Goal: Transaction & Acquisition: Purchase product/service

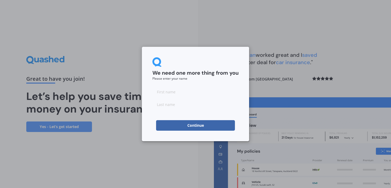
click at [167, 89] on input at bounding box center [195, 91] width 86 height 11
type input "James"
type input "Takarangi"
click at [201, 127] on button "Continue" at bounding box center [195, 125] width 79 height 11
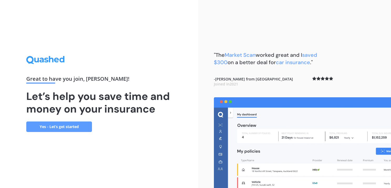
click at [42, 124] on link "Yes - Let’s get started" at bounding box center [59, 126] width 66 height 11
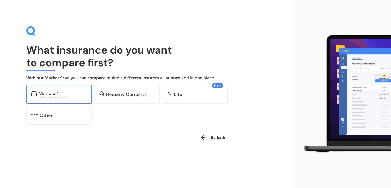
click at [63, 91] on div "Vehicle *" at bounding box center [63, 93] width 48 height 5
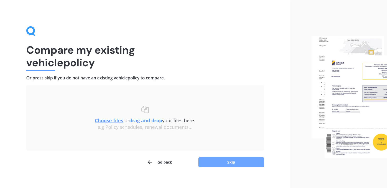
click at [216, 163] on button "Skip" at bounding box center [231, 162] width 66 height 10
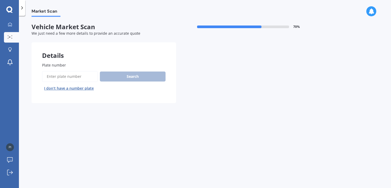
click at [72, 73] on input "Plate number" at bounding box center [70, 76] width 56 height 11
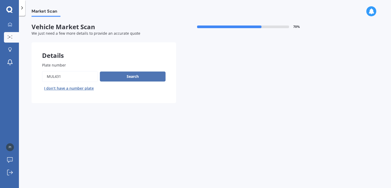
type input "mul431"
click at [130, 75] on button "Search" at bounding box center [133, 77] width 66 height 10
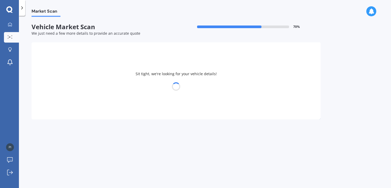
select select "AUDI"
select select "Q7"
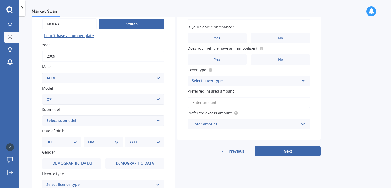
scroll to position [79, 0]
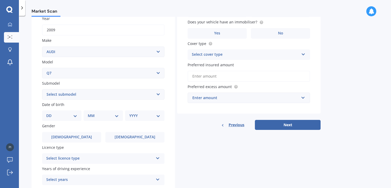
click at [162, 95] on select "Select submodel 3.0 TDI Quattro 3.6 V6 4.2 TDI 4.2 V8 6.0 V12 e-Tron FSI Quattr…" at bounding box center [103, 94] width 123 height 11
select select "3.6 V6"
click at [42, 89] on select "Select submodel 3.0 TDI Quattro 3.6 V6 4.2 TDI 4.2 V8 6.0 V12 e-Tron FSI Quattr…" at bounding box center [103, 94] width 123 height 11
click at [50, 116] on select "DD 01 02 03 04 05 06 07 08 09 10 11 12 13 14 15 16 17 18 19 20 21 22 23 24 25 2…" at bounding box center [61, 116] width 31 height 6
select select "03"
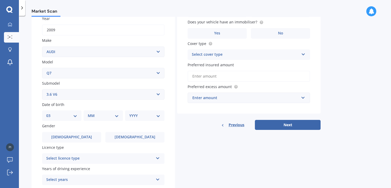
click at [50, 113] on select "DD 01 02 03 04 05 06 07 08 09 10 11 12 13 14 15 16 17 18 19 20 21 22 23 24 25 2…" at bounding box center [61, 116] width 31 height 6
click at [106, 115] on select "MM 01 02 03 04 05 06 07 08 09 10 11 12" at bounding box center [104, 116] width 29 height 6
select select "11"
click at [90, 113] on select "MM 01 02 03 04 05 06 07 08 09 10 11 12" at bounding box center [104, 116] width 29 height 6
click at [139, 118] on select "YYYY 2025 2024 2023 2022 2021 2020 2019 2018 2017 2016 2015 2014 2013 2012 2011…" at bounding box center [143, 116] width 29 height 6
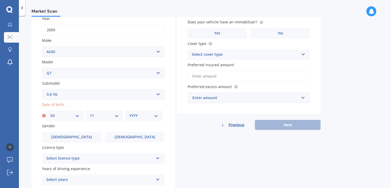
select select "1984"
click at [129, 113] on select "YYYY 2025 2024 2023 2022 2021 2020 2019 2018 2017 2016 2015 2014 2013 2012 2011…" at bounding box center [143, 116] width 29 height 6
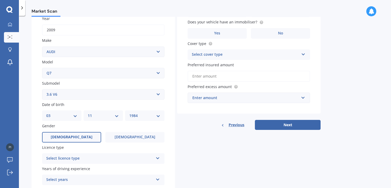
click at [74, 135] on span "Male" at bounding box center [72, 137] width 42 height 4
click at [0, 0] on input "Male" at bounding box center [0, 0] width 0 height 0
click at [159, 161] on div "Select licence type NZ Full NZ Restricted NZ Learners Australia United Kingdom …" at bounding box center [103, 158] width 123 height 11
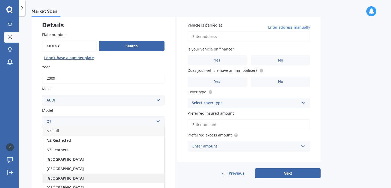
scroll to position [26, 0]
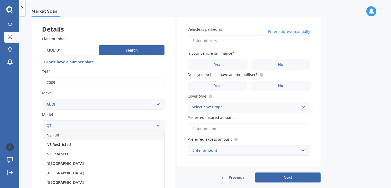
click at [63, 138] on div "NZ Full" at bounding box center [103, 134] width 122 height 9
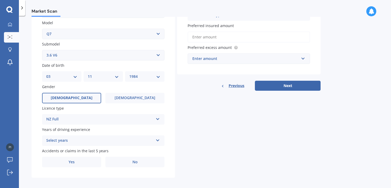
scroll to position [121, 0]
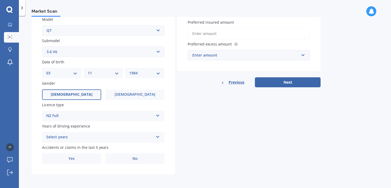
click at [119, 136] on div "Select years" at bounding box center [99, 137] width 107 height 6
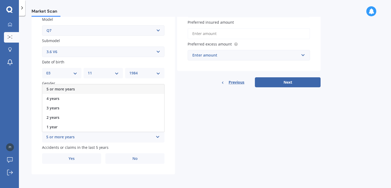
click at [72, 136] on div "5 or more years" at bounding box center [99, 137] width 107 height 6
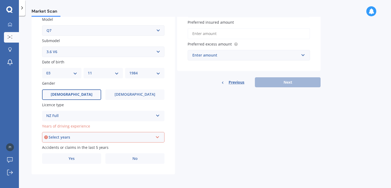
click at [157, 134] on div "Select years 5 or more years 4 years 3 years 2 years 1 year" at bounding box center [103, 137] width 123 height 11
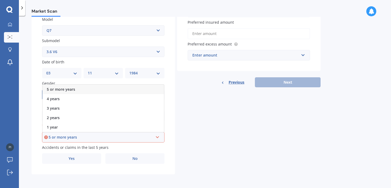
click at [160, 136] on div "5 or more years 5 or more years 4 years 3 years 2 years 1 year" at bounding box center [103, 137] width 123 height 11
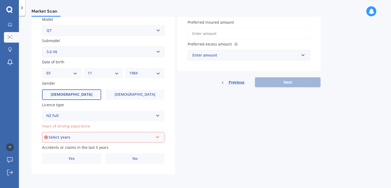
click at [160, 136] on div "Select years 5 or more years 4 years 3 years 2 years 1 year" at bounding box center [103, 137] width 123 height 11
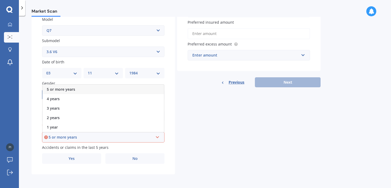
click at [64, 91] on div "5 or more years" at bounding box center [103, 89] width 121 height 9
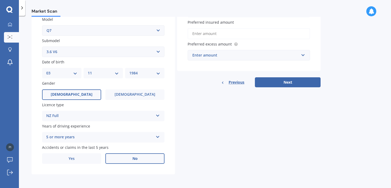
click at [128, 157] on label "No" at bounding box center [134, 158] width 59 height 11
click at [0, 0] on input "No" at bounding box center [0, 0] width 0 height 0
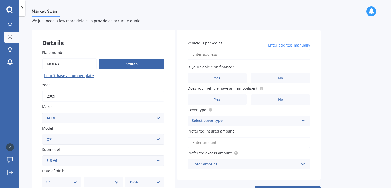
scroll to position [0, 0]
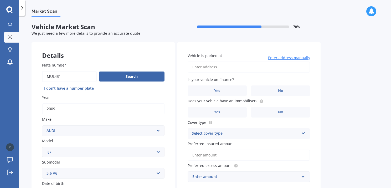
click at [250, 68] on input "Vehicle is parked at" at bounding box center [249, 67] width 123 height 11
type input "817 Egmont Road, Hillsborough, New Plymouth 4372, 817 Egmont Road, RD 2, New Pl…"
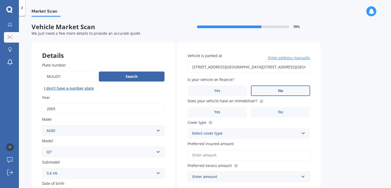
click at [280, 89] on span "No" at bounding box center [280, 91] width 5 height 4
click at [0, 0] on input "No" at bounding box center [0, 0] width 0 height 0
click at [274, 116] on label "No" at bounding box center [280, 112] width 59 height 11
click at [0, 0] on input "No" at bounding box center [0, 0] width 0 height 0
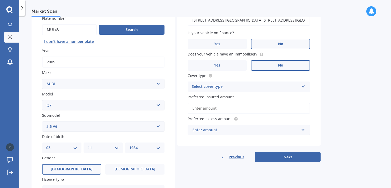
scroll to position [53, 0]
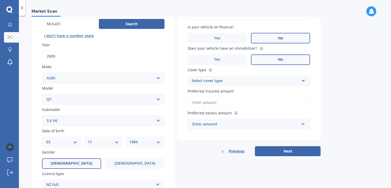
click at [304, 80] on icon at bounding box center [303, 80] width 4 height 4
click at [215, 91] on span "Comprehensive" at bounding box center [206, 91] width 28 height 5
click at [231, 102] on input "Preferred insured amount" at bounding box center [249, 102] width 123 height 11
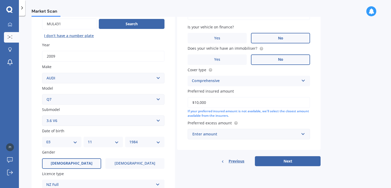
type input "$10,000"
click at [251, 133] on div "Enter amount" at bounding box center [245, 134] width 107 height 6
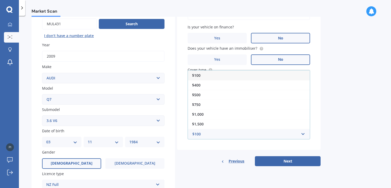
click at [199, 92] on span "$500" at bounding box center [196, 94] width 8 height 5
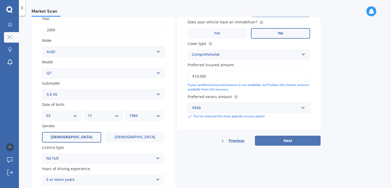
click at [297, 136] on button "Next" at bounding box center [288, 141] width 66 height 10
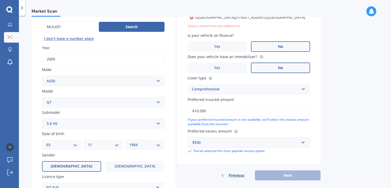
scroll to position [0, 0]
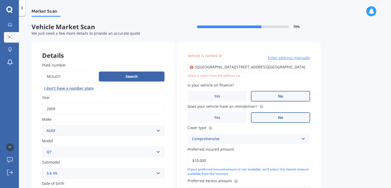
click at [291, 67] on input "817 Egmont Road, Hillsborough, New Plymouth 4372, 817 Egmont Road, RD 2, New Pl…" at bounding box center [249, 67] width 123 height 11
click at [306, 66] on input "817 Egmont Road, Hillsborough, New Plymouth 4372, 817 Egmont Road, RD 2, New Pl…" at bounding box center [249, 67] width 123 height 11
type input "8"
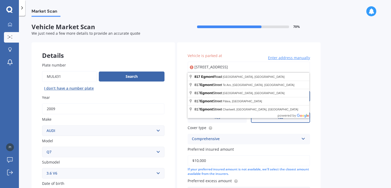
type input "817 Egmont Road, Hillsborough 4372"
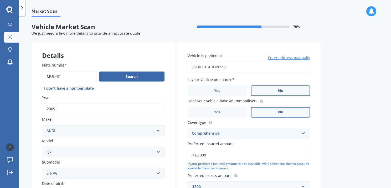
scroll to position [121, 0]
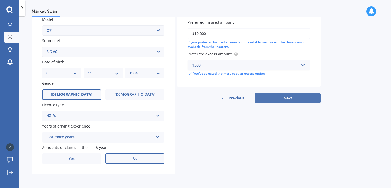
click at [285, 97] on button "Next" at bounding box center [288, 98] width 66 height 10
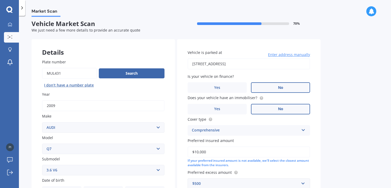
select select "03"
select select "11"
select select "1984"
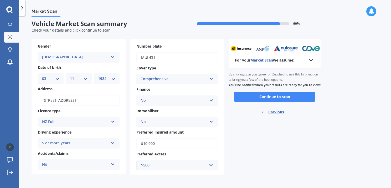
scroll to position [0, 0]
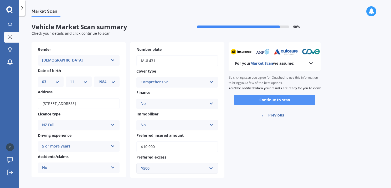
click at [278, 104] on button "Continue to scan" at bounding box center [274, 100] width 81 height 10
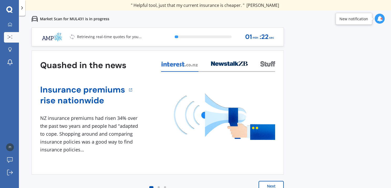
click at [269, 181] on button "Next" at bounding box center [271, 186] width 25 height 11
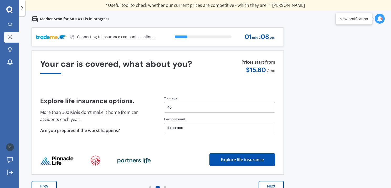
click at [275, 183] on button "Next" at bounding box center [271, 186] width 25 height 11
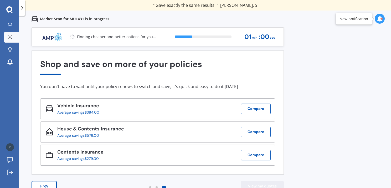
click at [251, 183] on button "View my quotes" at bounding box center [262, 186] width 43 height 11
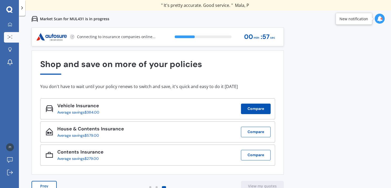
click at [256, 109] on button "Compare" at bounding box center [256, 109] width 30 height 11
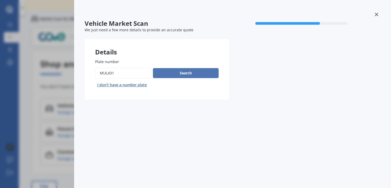
click at [190, 75] on button "Search" at bounding box center [186, 73] width 66 height 10
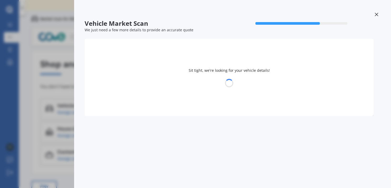
select select "AUDI"
select select "Q7"
select select "03"
select select "11"
select select "1984"
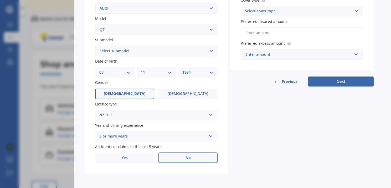
scroll to position [119, 0]
click at [359, 80] on button "Next" at bounding box center [341, 81] width 66 height 10
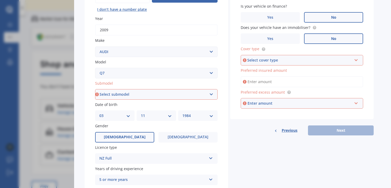
scroll to position [79, 0]
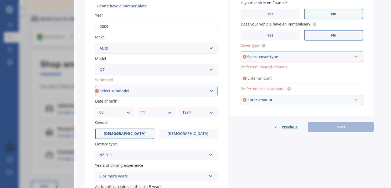
click at [45, 113] on div "Vehicle Market Scan 70 % We just need a few more details to provide an accurate…" at bounding box center [195, 94] width 391 height 188
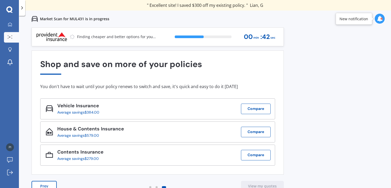
click at [45, 187] on button "Prev" at bounding box center [44, 186] width 25 height 11
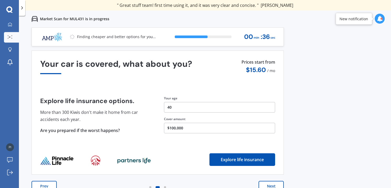
click at [107, 19] on p "Market Scan for MUL431 is in progress" at bounding box center [74, 18] width 69 height 5
click at [270, 184] on button "Next" at bounding box center [271, 186] width 25 height 11
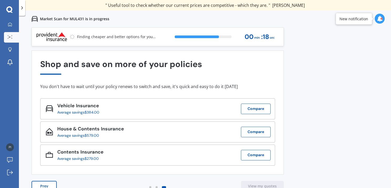
click at [250, 114] on div "Vehicle Insurance Average savings $384.00 Compare" at bounding box center [157, 108] width 235 height 21
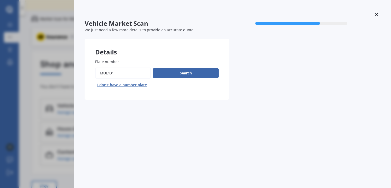
drag, startPoint x: 102, startPoint y: 50, endPoint x: 104, endPoint y: 53, distance: 3.2
click at [102, 51] on div "Details" at bounding box center [157, 47] width 145 height 16
click at [186, 73] on button "Search" at bounding box center [186, 73] width 66 height 10
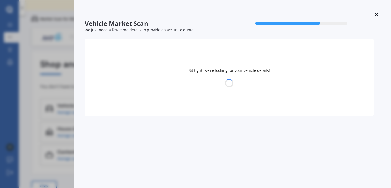
select select "AUDI"
select select "Q7"
select select "03"
select select "11"
select select "1984"
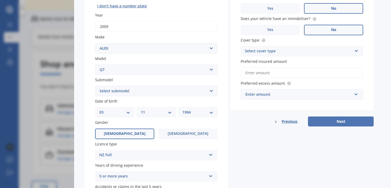
click at [333, 124] on button "Next" at bounding box center [341, 121] width 66 height 10
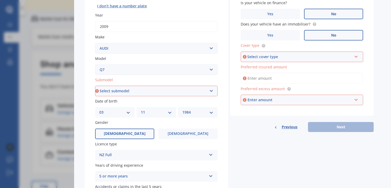
click at [333, 124] on div "Previous Next" at bounding box center [302, 127] width 144 height 10
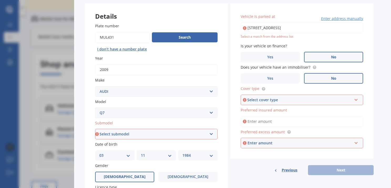
scroll to position [0, 0]
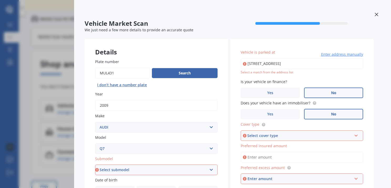
click at [63, 53] on div "Vehicle Market Scan 70 % We just need a few more details to provide an accurate…" at bounding box center [195, 94] width 391 height 188
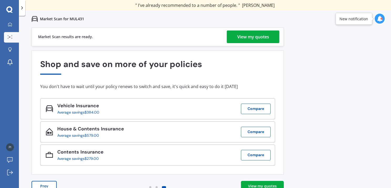
click at [266, 183] on div "View my quotes" at bounding box center [262, 185] width 29 height 5
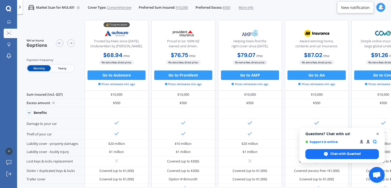
click at [379, 134] on span "Close chat" at bounding box center [378, 134] width 7 height 7
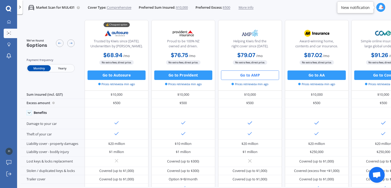
click at [253, 74] on button "Go to AMP" at bounding box center [250, 74] width 58 height 9
